Goal: Task Accomplishment & Management: Manage account settings

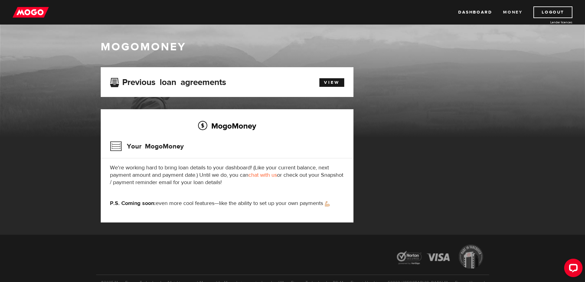
click at [515, 11] on link "Money" at bounding box center [512, 12] width 19 height 12
click at [40, 10] on img at bounding box center [31, 12] width 36 height 12
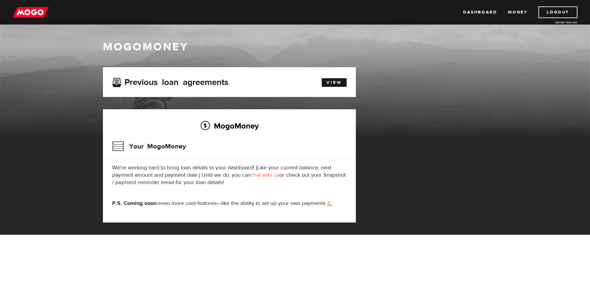
click at [35, 12] on img at bounding box center [31, 12] width 36 height 12
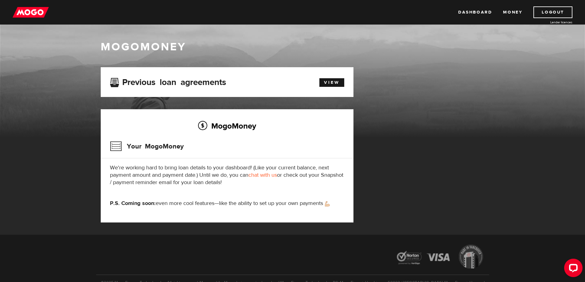
drag, startPoint x: 139, startPoint y: 150, endPoint x: 136, endPoint y: 148, distance: 3.5
click at [140, 150] on h3 "Your MogoMoney" at bounding box center [147, 146] width 74 height 16
click at [108, 140] on div "MogoMoney Your MogoMoney We're working hard to bring loan details to your dashb…" at bounding box center [227, 165] width 253 height 113
click at [343, 83] on link "View" at bounding box center [331, 82] width 25 height 9
